Goal: Task Accomplishment & Management: Complete application form

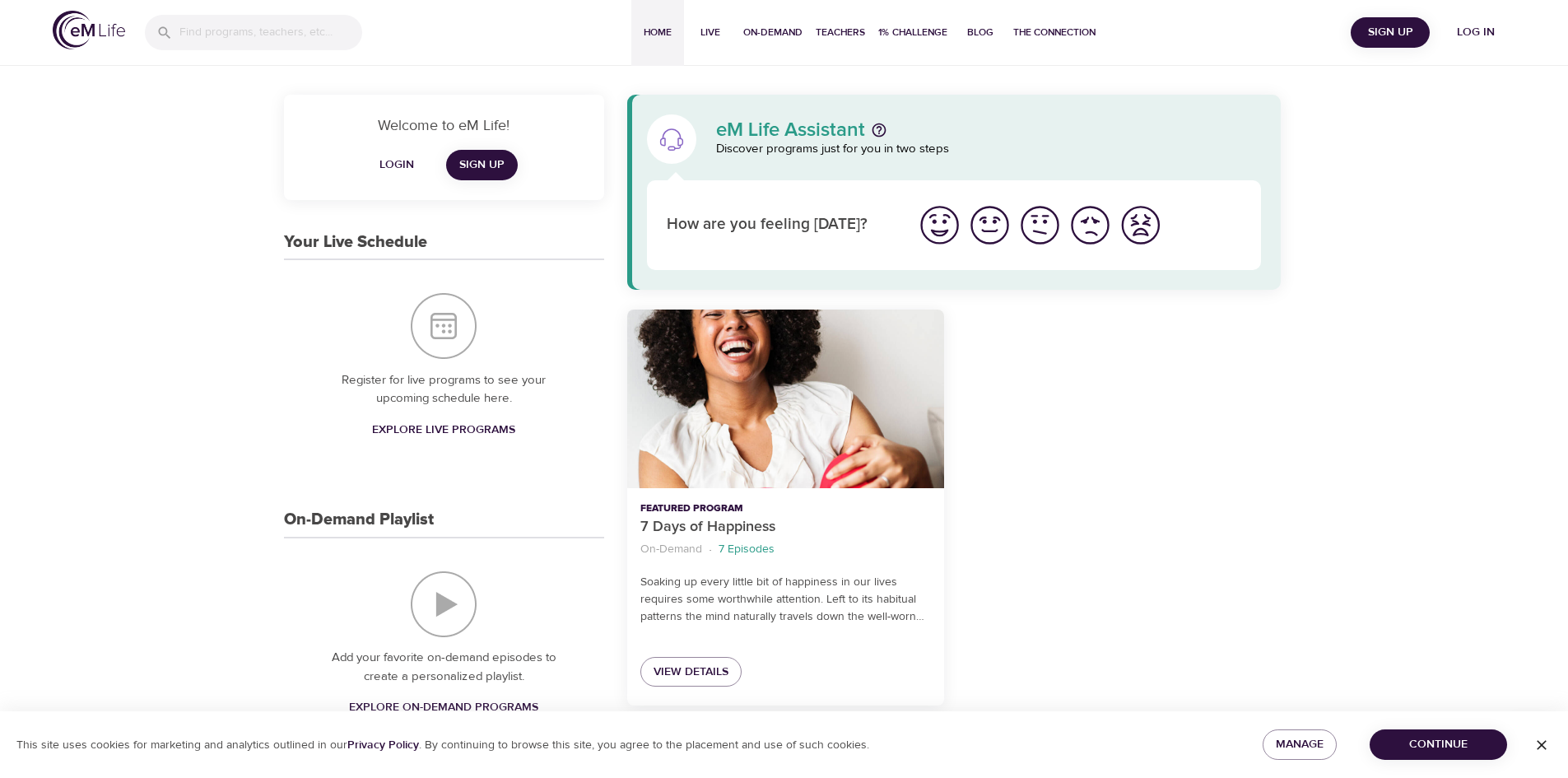
click at [404, 164] on span "Login" at bounding box center [397, 165] width 39 height 21
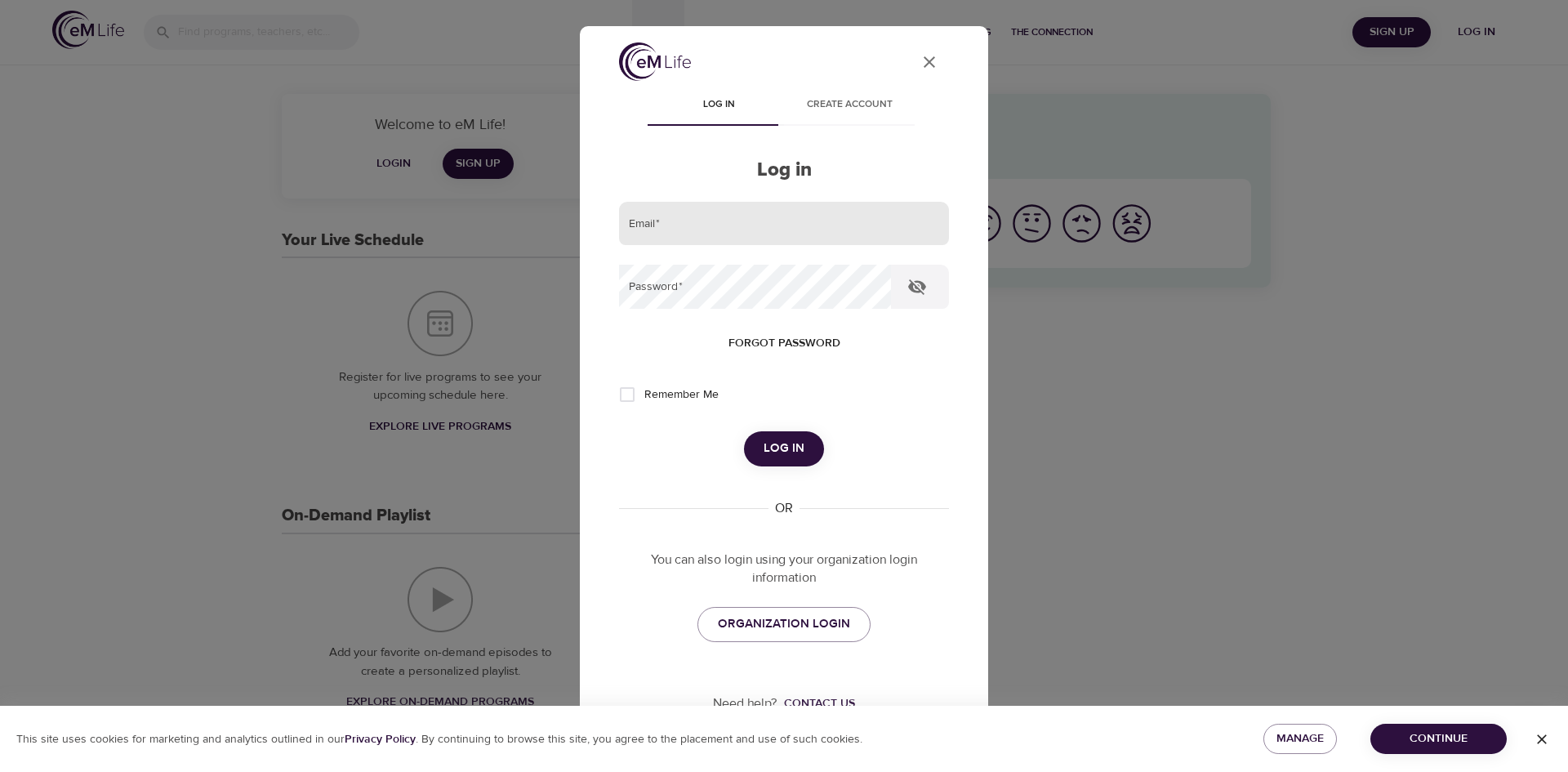
click at [702, 231] on input "email" at bounding box center [784, 224] width 330 height 44
click at [780, 631] on span "ORGANIZATION LOGIN" at bounding box center [784, 624] width 133 height 21
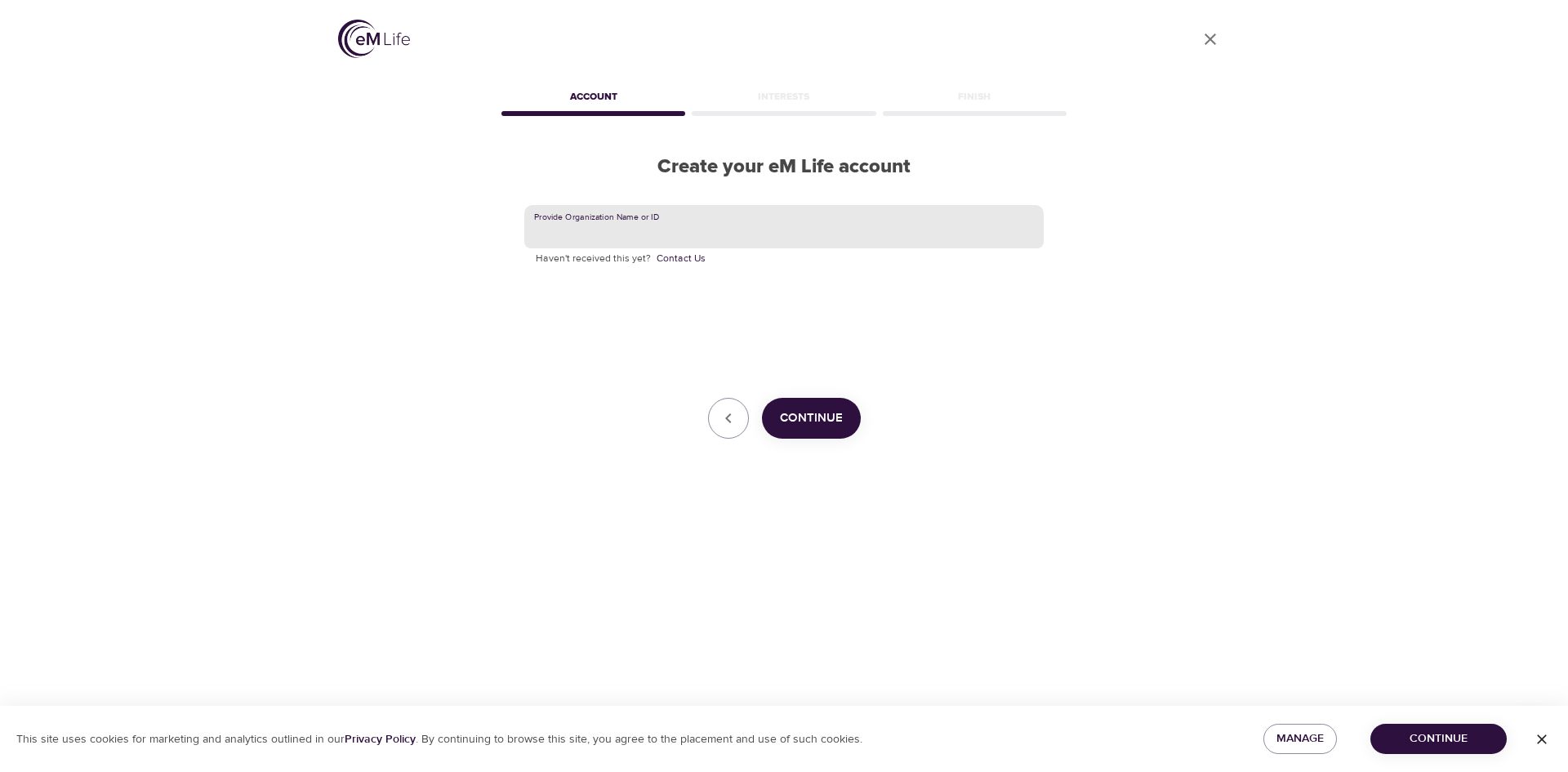
click at [668, 233] on input "text" at bounding box center [784, 227] width 520 height 44
type input "SSM"
click at [825, 424] on span "Continue" at bounding box center [812, 418] width 63 height 21
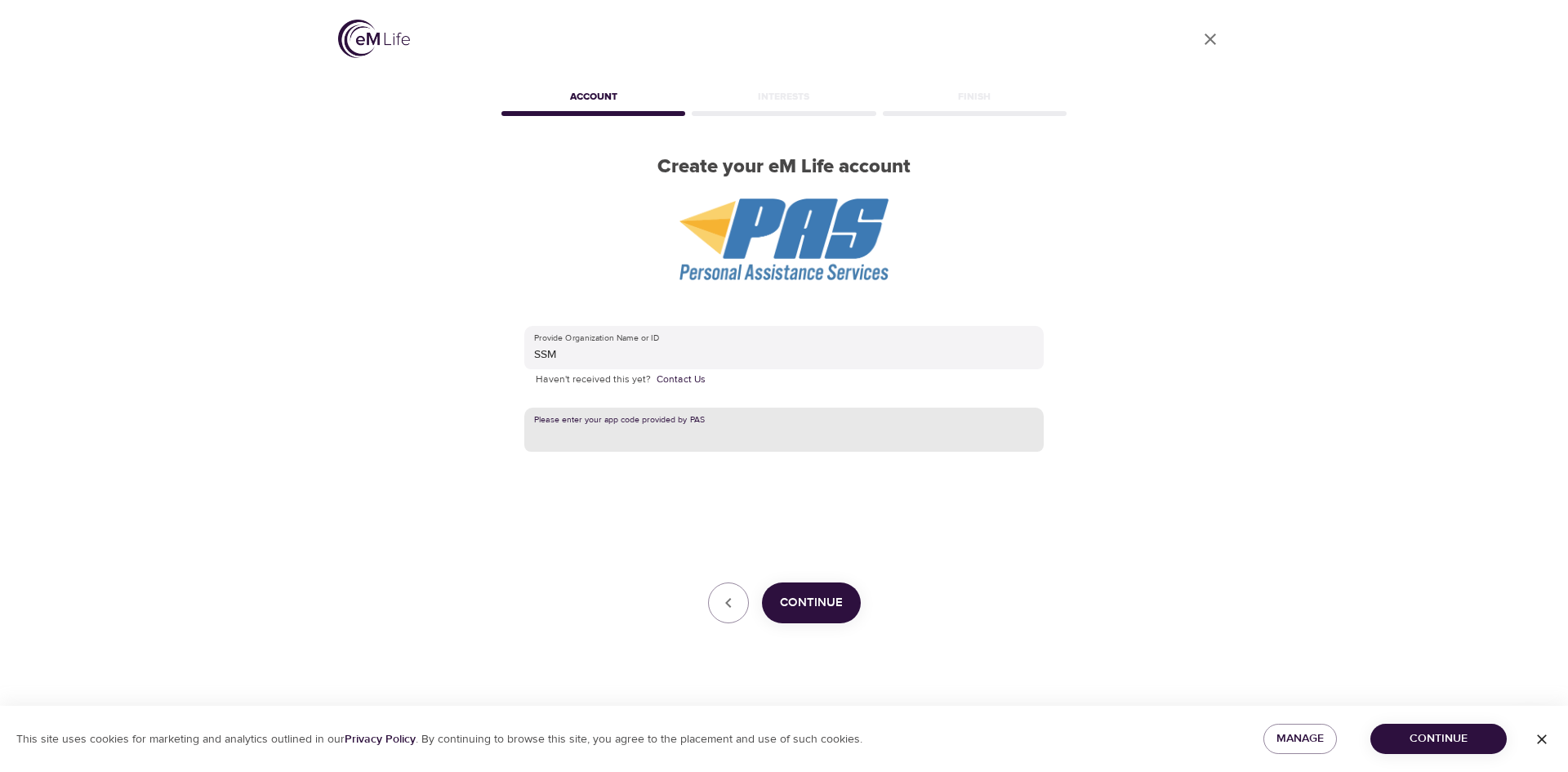
click at [794, 426] on input "text" at bounding box center [784, 430] width 520 height 44
click at [1162, 533] on div "User Profile Account Interests Finish Create your eM Life account Provide Organ…" at bounding box center [784, 386] width 931 height 772
click at [807, 615] on button "Continue" at bounding box center [811, 602] width 99 height 41
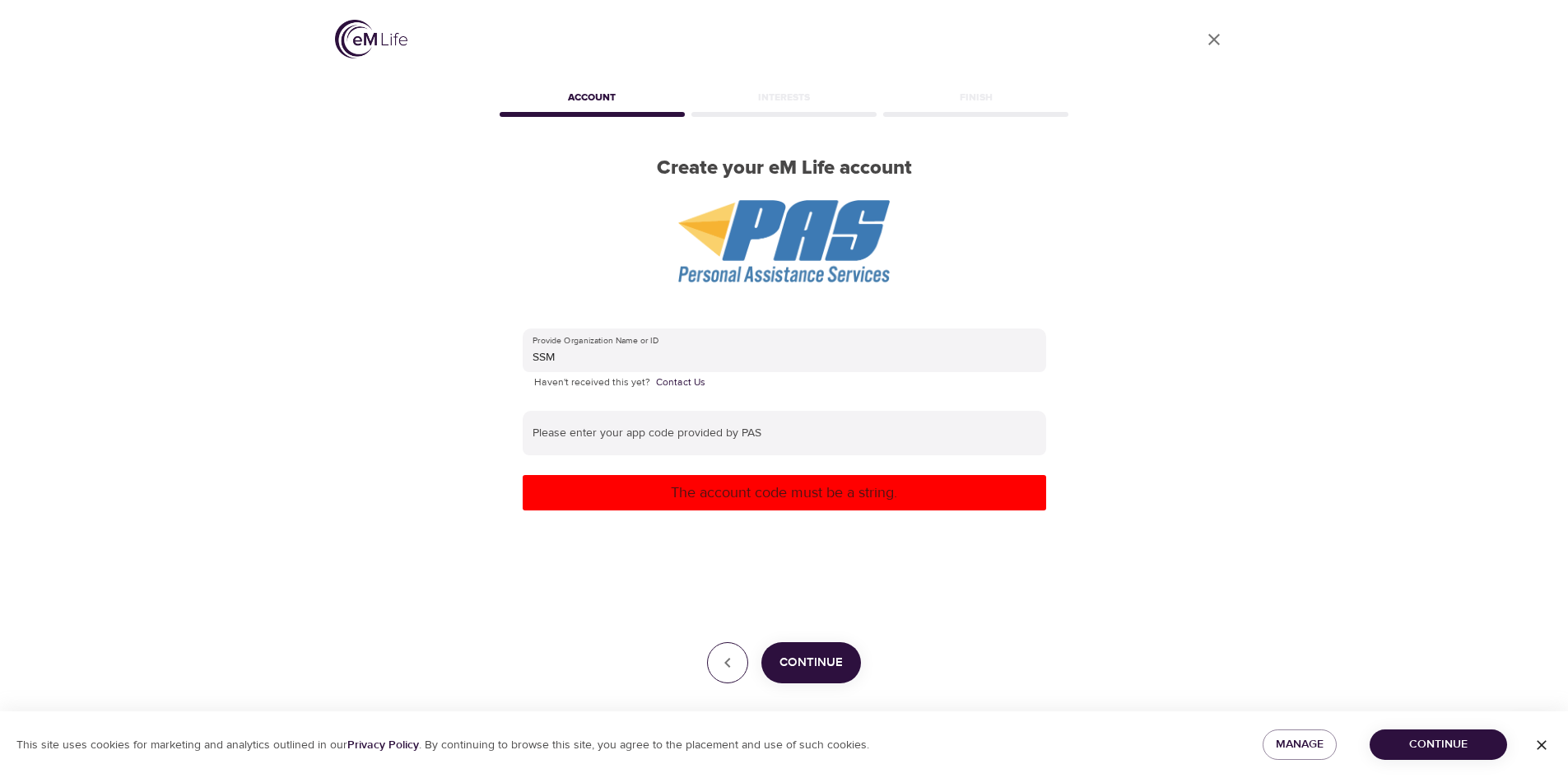
click at [712, 670] on button "button" at bounding box center [727, 663] width 41 height 41
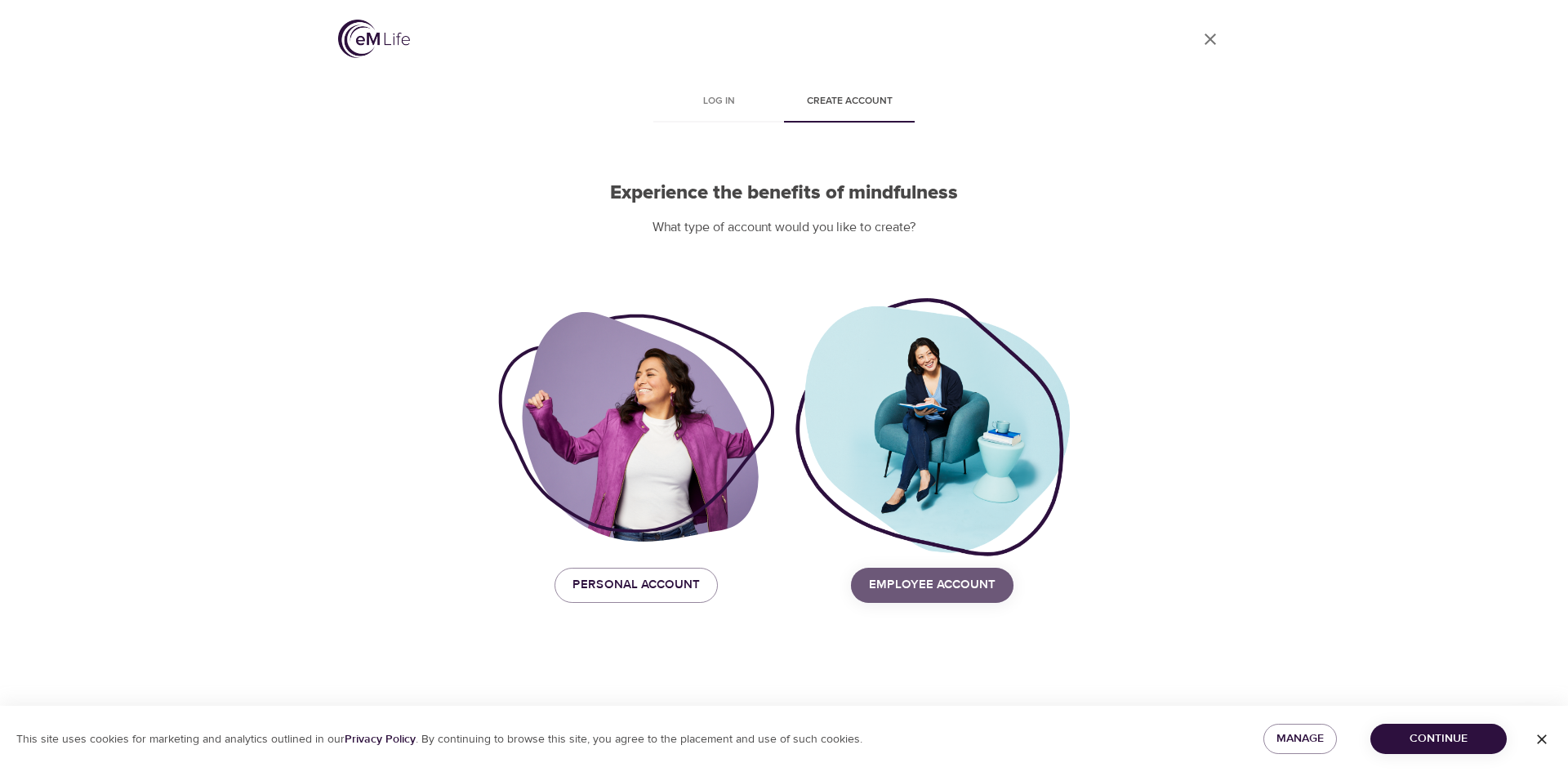
click at [972, 591] on span "Employee Account" at bounding box center [932, 585] width 127 height 21
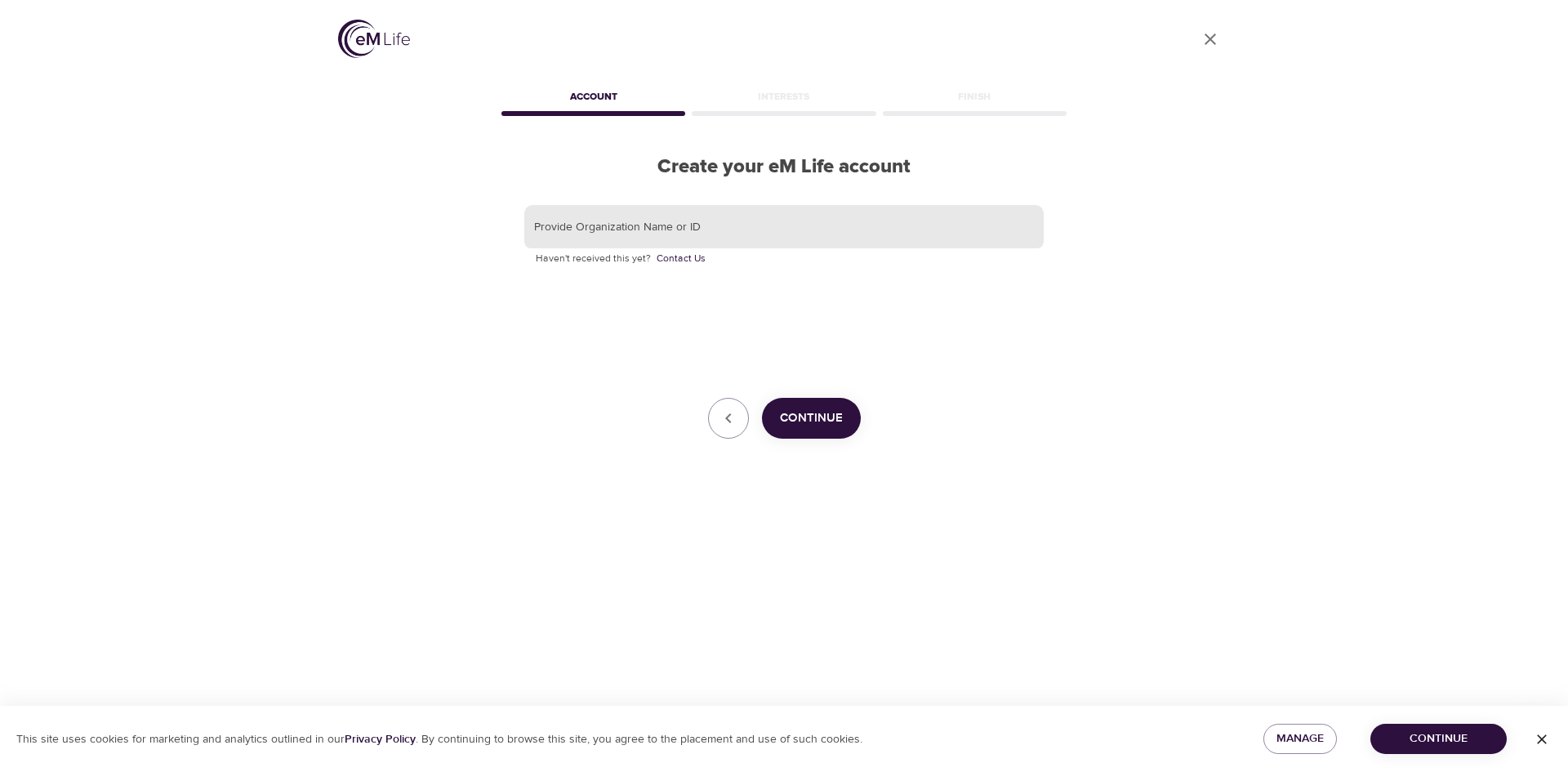
click at [663, 231] on input "text" at bounding box center [784, 227] width 520 height 44
click at [727, 233] on input "text" at bounding box center [784, 227] width 520 height 44
type input "SSM"
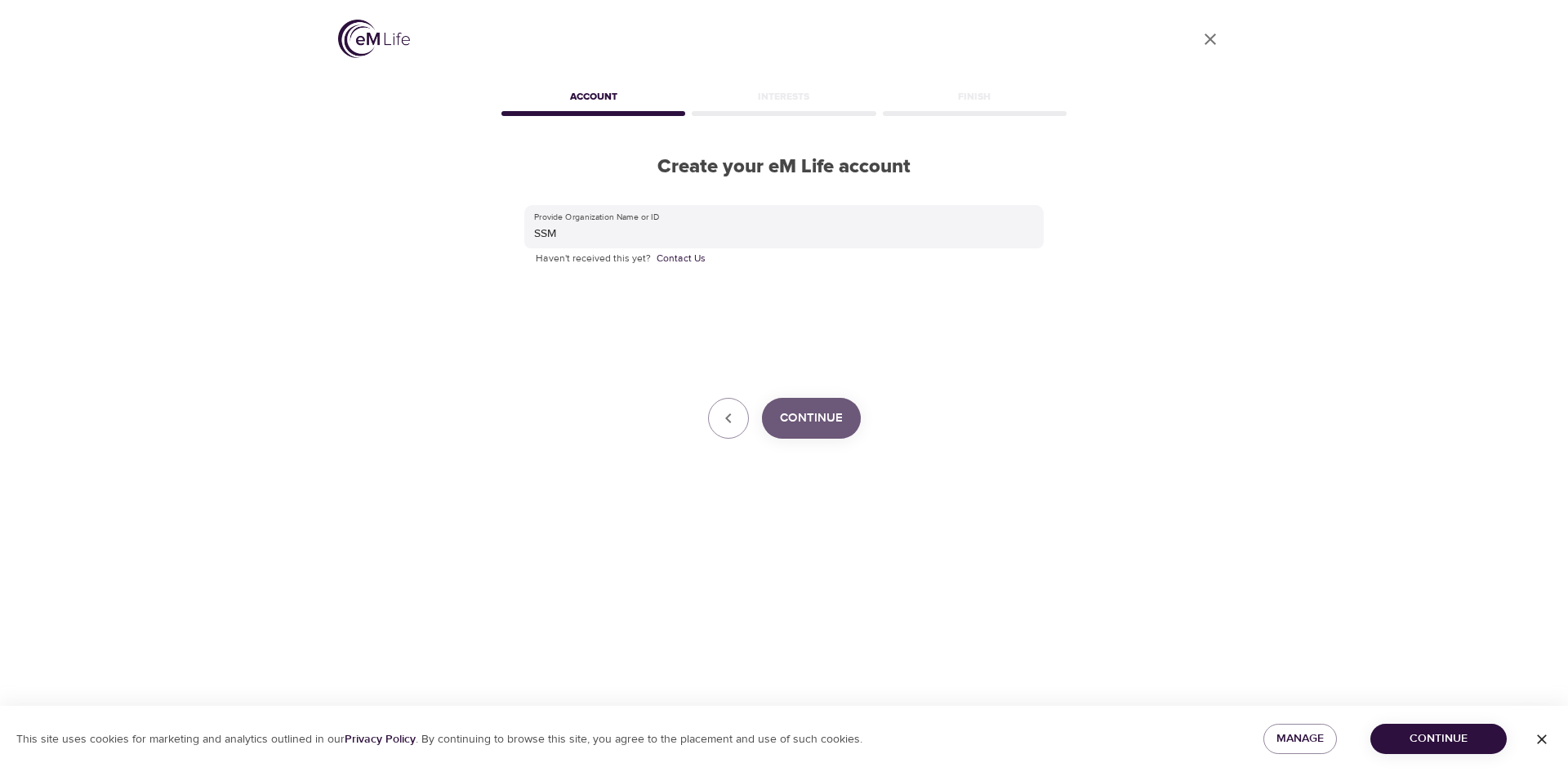
click at [790, 407] on button "Continue" at bounding box center [811, 418] width 99 height 41
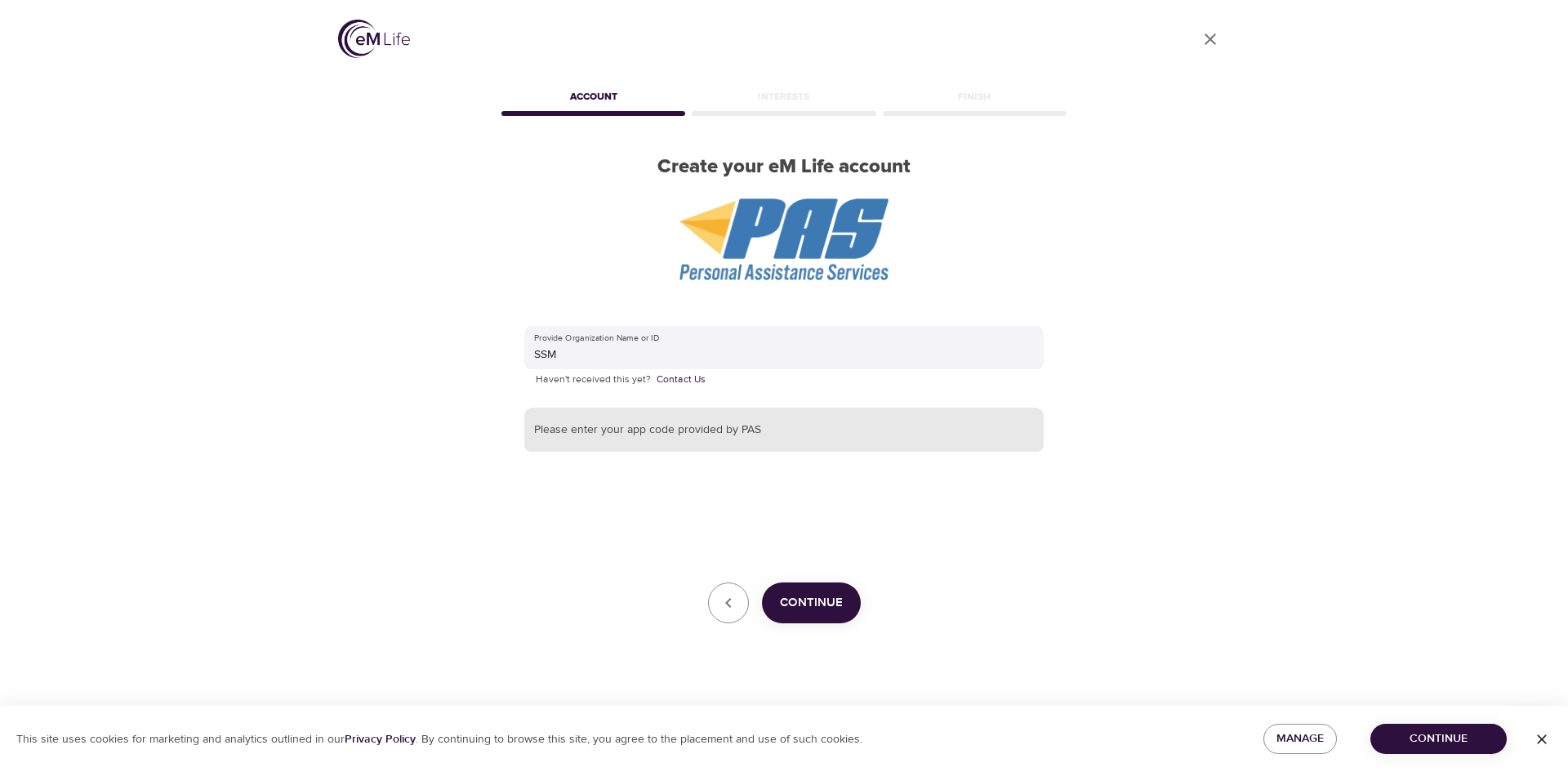
click at [691, 437] on input "text" at bounding box center [784, 430] width 520 height 44
click at [1114, 307] on div "User Profile Account Interests Finish Create your eM Life account Provide Organ…" at bounding box center [784, 386] width 931 height 772
